Goal: Information Seeking & Learning: Check status

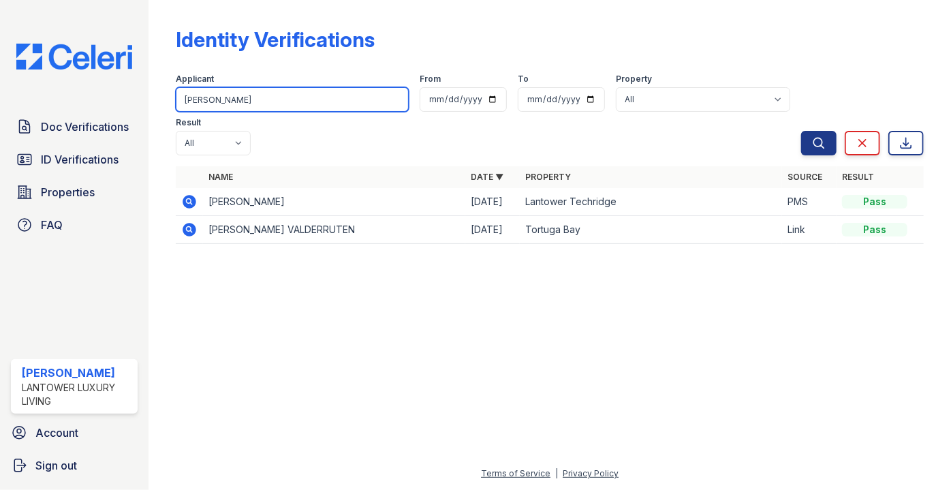
drag, startPoint x: 224, startPoint y: 90, endPoint x: 112, endPoint y: 89, distance: 112.4
click at [112, 89] on div "Doc Verifications ID Verifications Properties FAQ Paola Materan Orozco Lantower…" at bounding box center [475, 245] width 951 height 490
type input "[PERSON_NAME]"
click at [801, 131] on button "Search" at bounding box center [818, 143] width 35 height 25
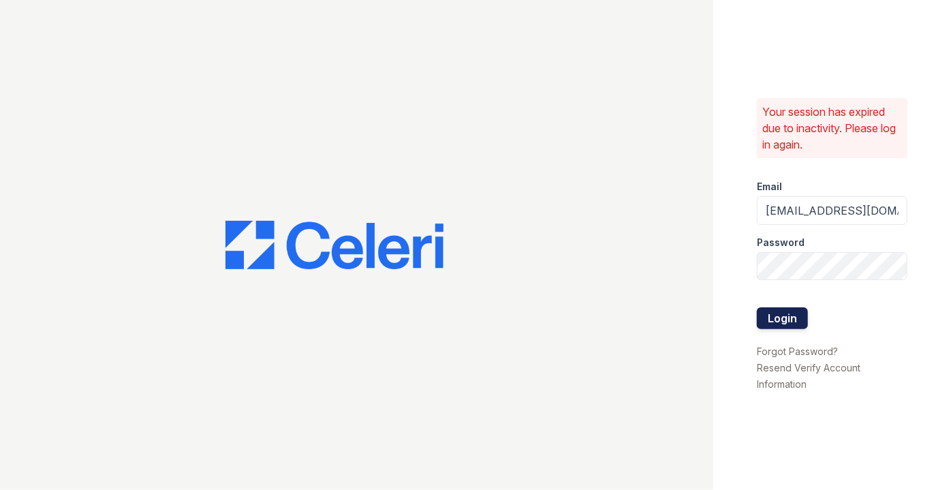
click at [781, 310] on button "Login" at bounding box center [782, 318] width 51 height 22
click at [774, 309] on button "Login" at bounding box center [782, 318] width 51 height 22
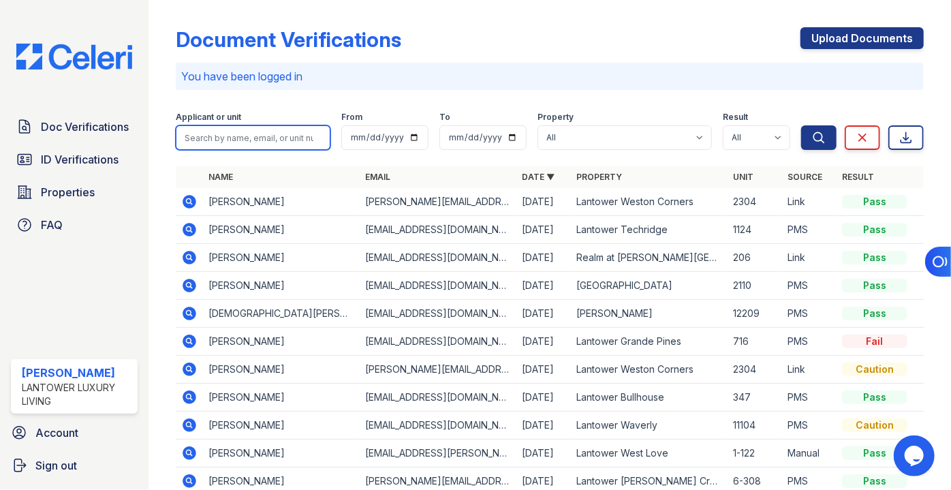
click at [261, 141] on input "search" at bounding box center [253, 137] width 155 height 25
type input "[PERSON_NAME]"
click at [801, 125] on button "Search" at bounding box center [818, 137] width 35 height 25
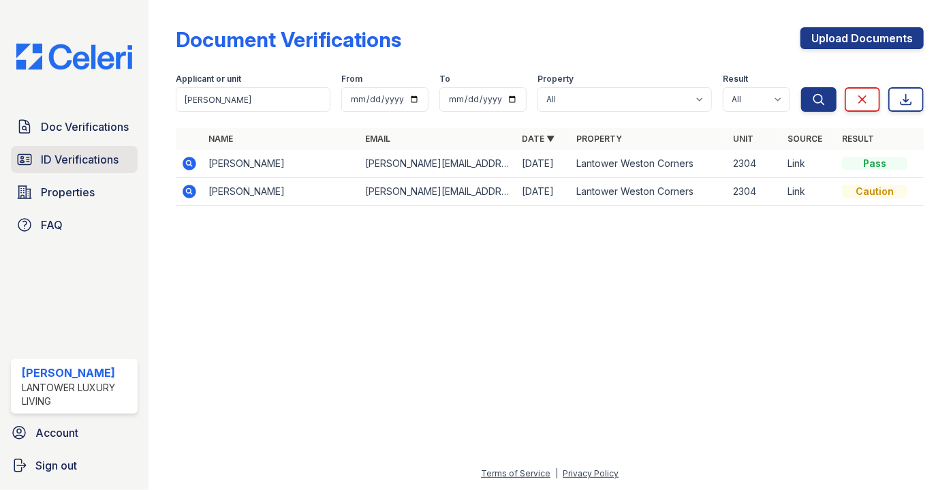
click at [81, 153] on span "ID Verifications" at bounding box center [80, 159] width 78 height 16
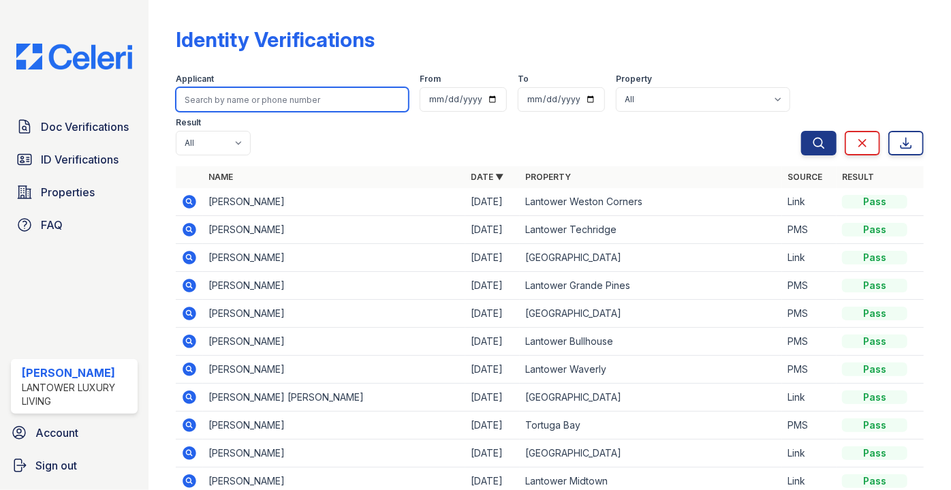
click at [223, 95] on input "search" at bounding box center [292, 99] width 233 height 25
type input "[PERSON_NAME]"
click at [801, 131] on button "Search" at bounding box center [818, 143] width 35 height 25
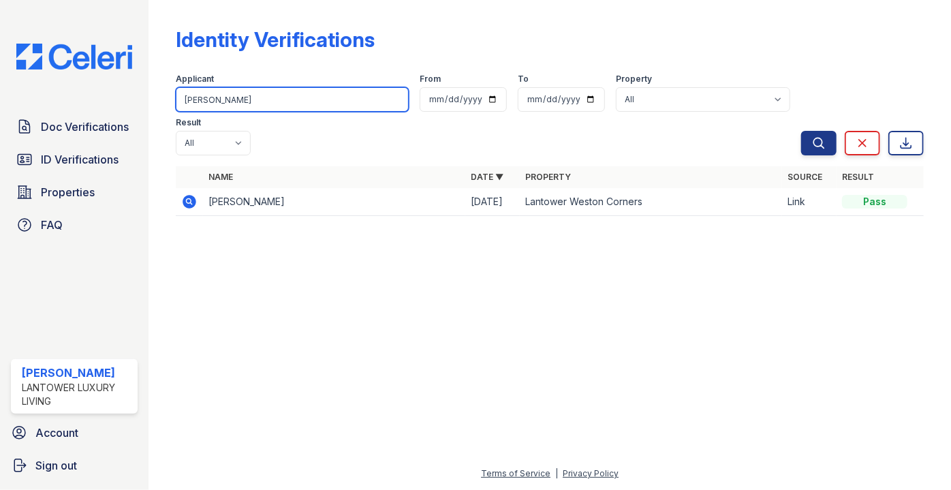
click at [225, 92] on input "[PERSON_NAME]" at bounding box center [292, 99] width 233 height 25
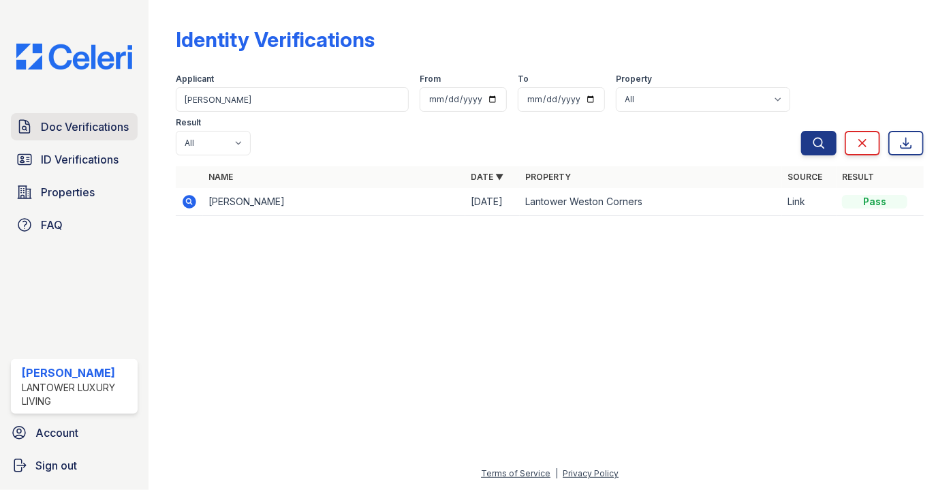
click at [98, 121] on span "Doc Verifications" at bounding box center [85, 127] width 88 height 16
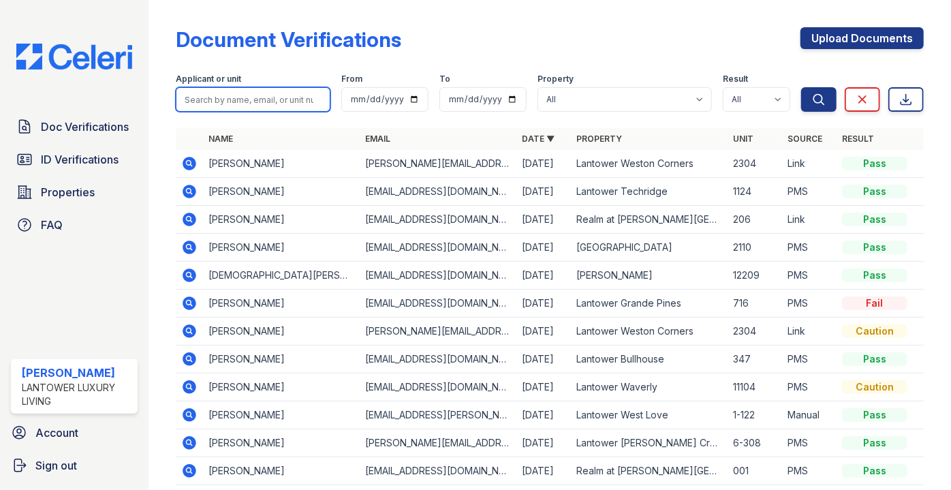
drag, startPoint x: 261, startPoint y: 89, endPoint x: 246, endPoint y: 101, distance: 18.9
click at [246, 101] on input "search" at bounding box center [253, 99] width 155 height 25
type input "[PERSON_NAME]"
click at [801, 87] on button "Search" at bounding box center [818, 99] width 35 height 25
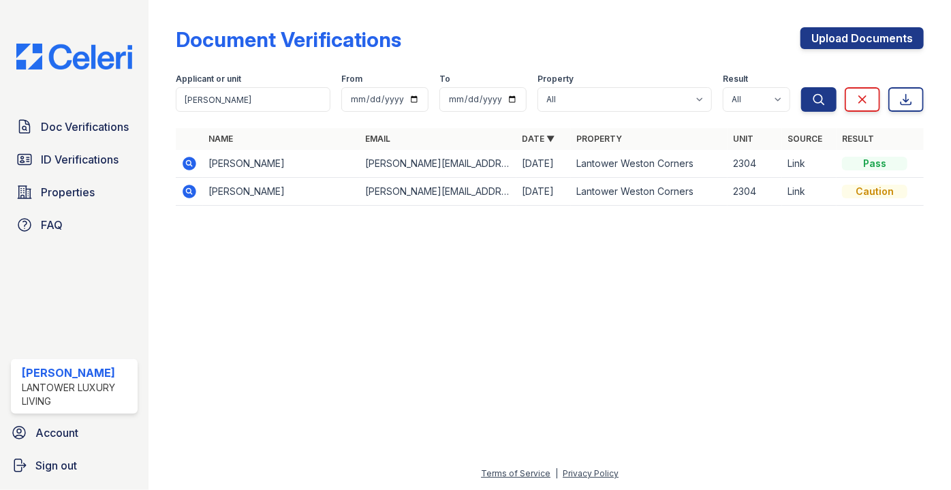
click at [194, 164] on icon at bounding box center [190, 164] width 14 height 14
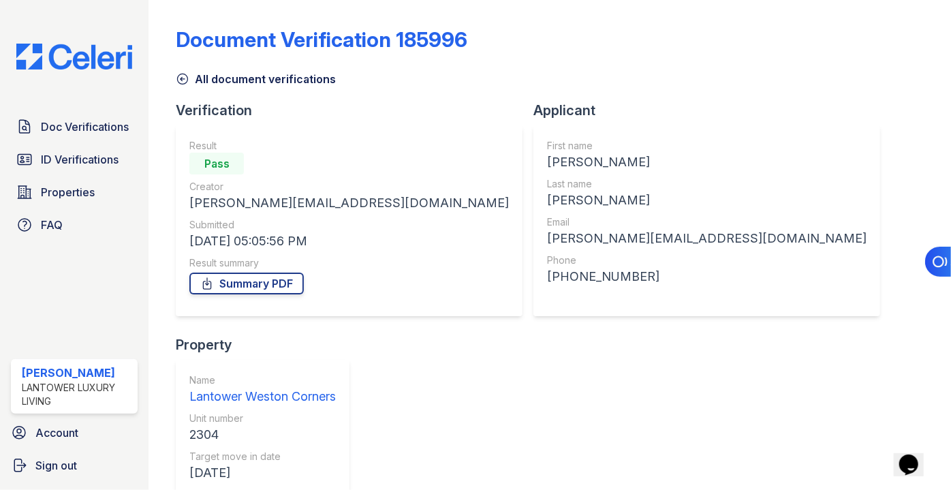
scroll to position [182, 0]
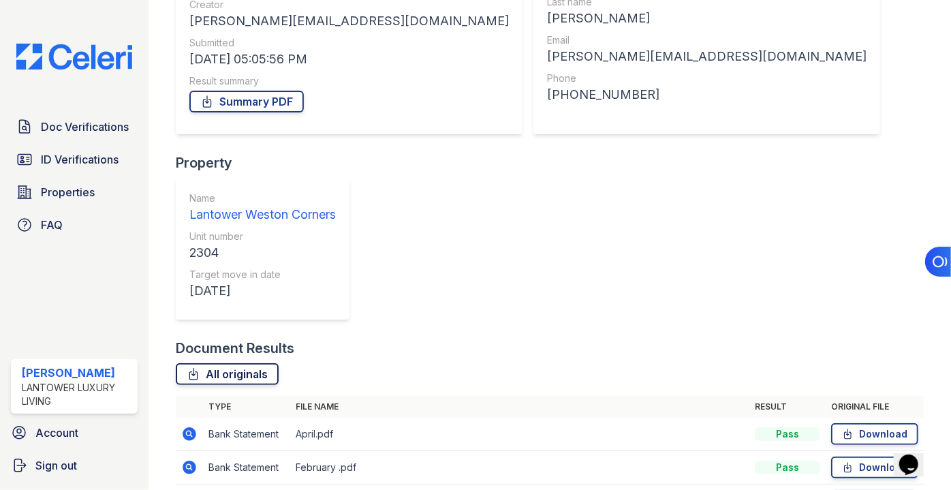
click at [221, 363] on link "All originals" at bounding box center [227, 374] width 103 height 22
